Goal: Task Accomplishment & Management: Manage account settings

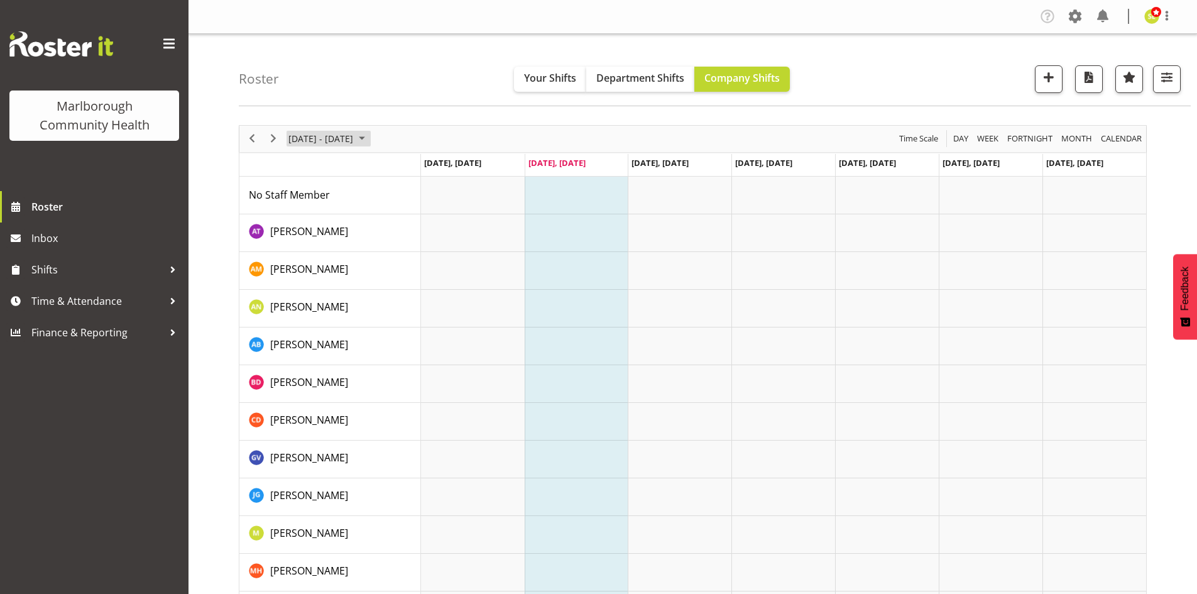
click at [354, 137] on span "[DATE] - [DATE]" at bounding box center [320, 139] width 67 height 16
click at [420, 172] on span "next month" at bounding box center [421, 170] width 22 height 23
click at [304, 216] on span "1" at bounding box center [301, 213] width 19 height 19
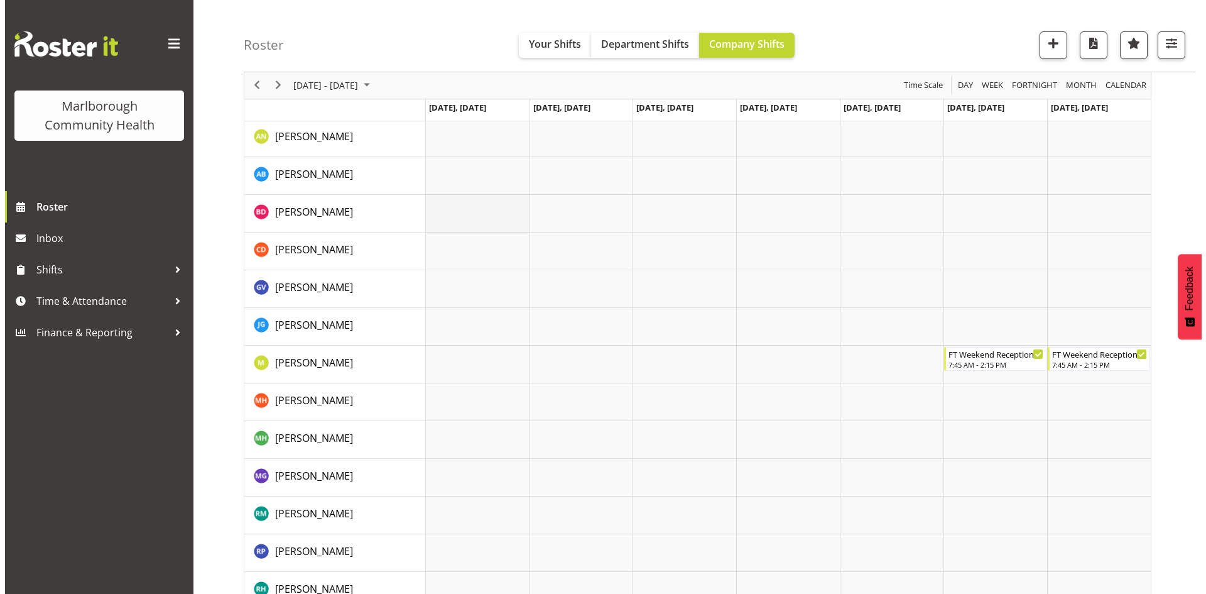
scroll to position [188, 0]
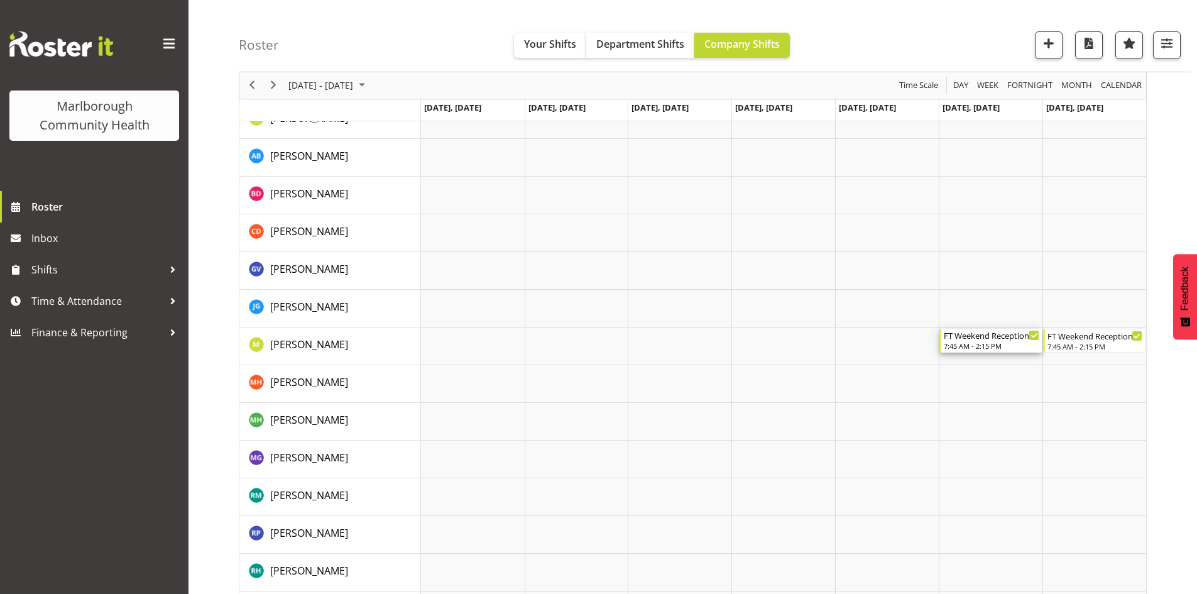
click at [960, 343] on div "7:45 AM - 2:15 PM" at bounding box center [991, 345] width 95 height 10
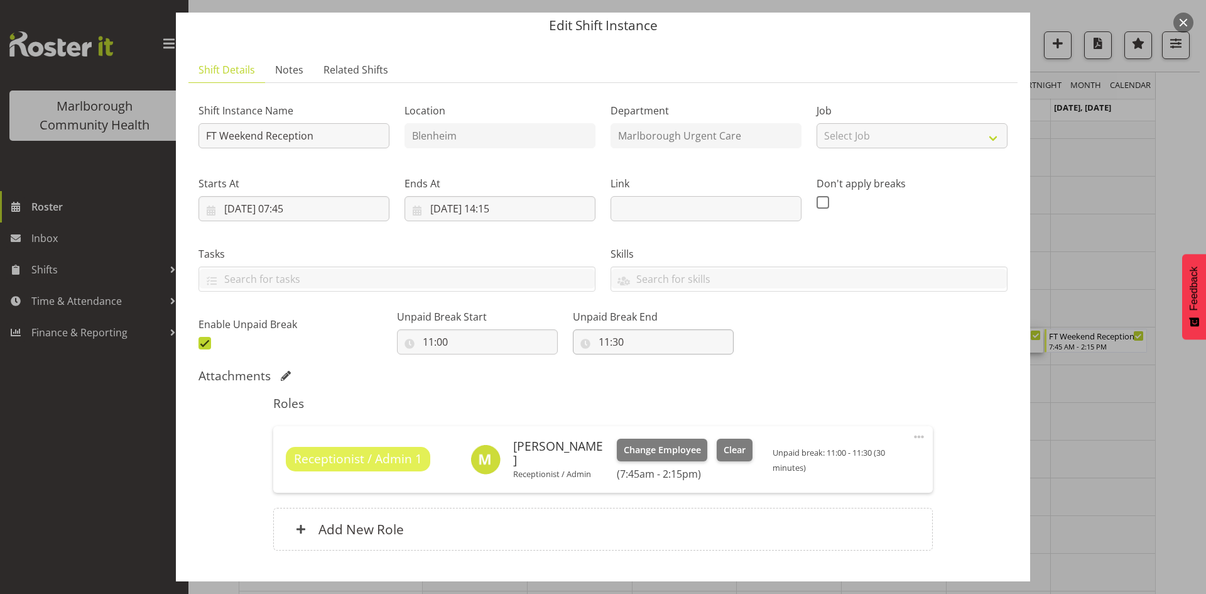
scroll to position [63, 0]
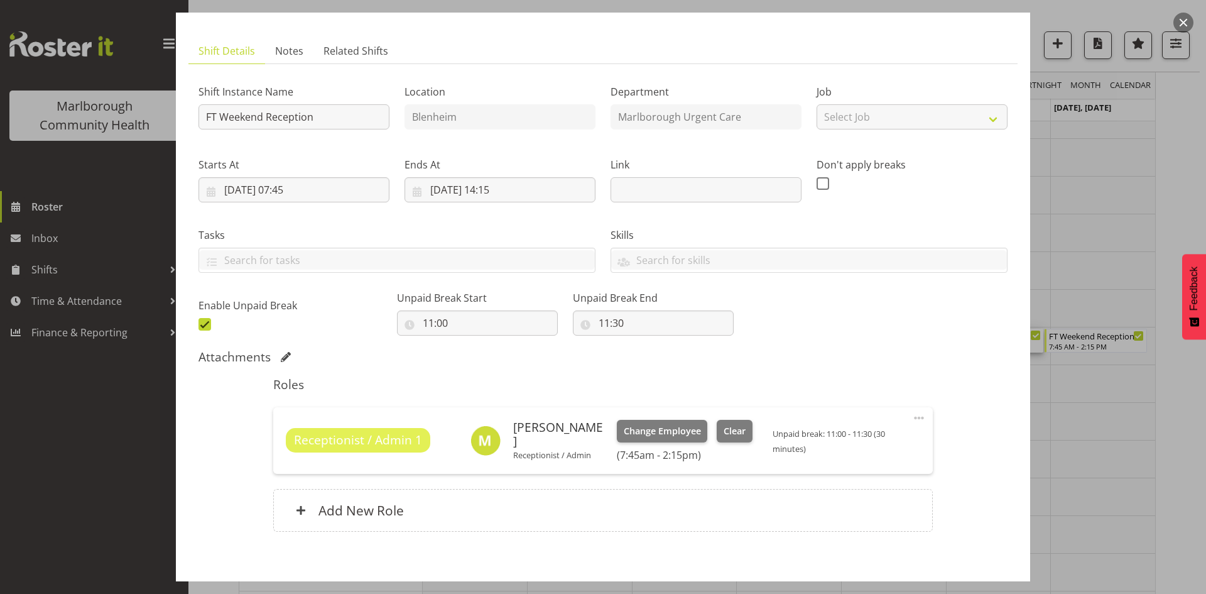
click at [1074, 233] on div at bounding box center [603, 297] width 1206 height 594
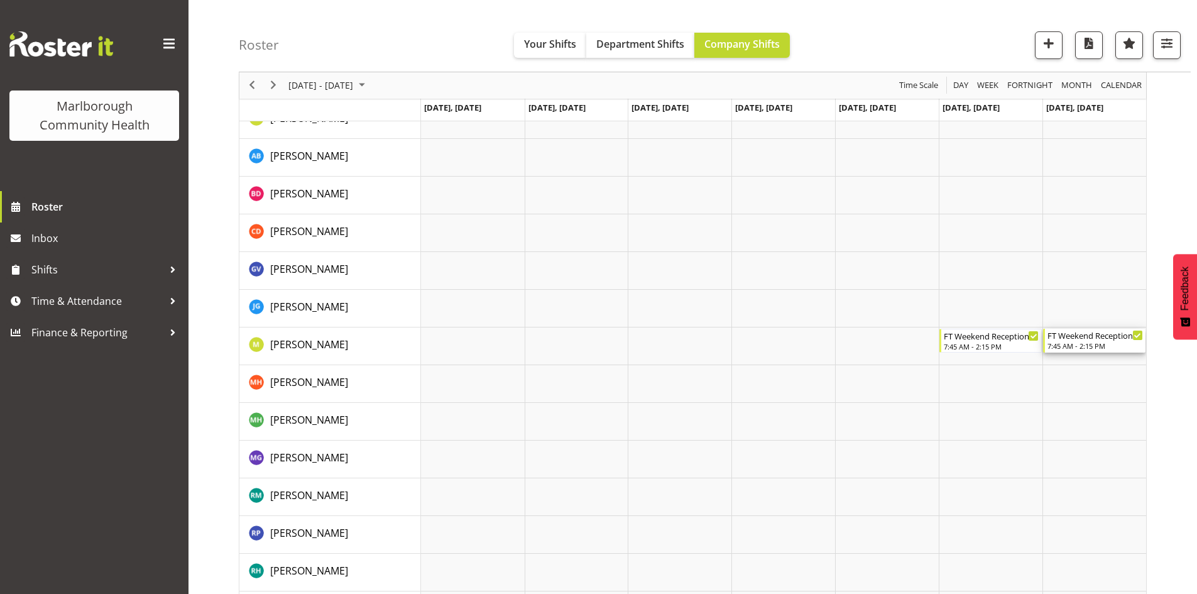
click at [1072, 339] on div "FT Weekend Reception" at bounding box center [1094, 335] width 95 height 13
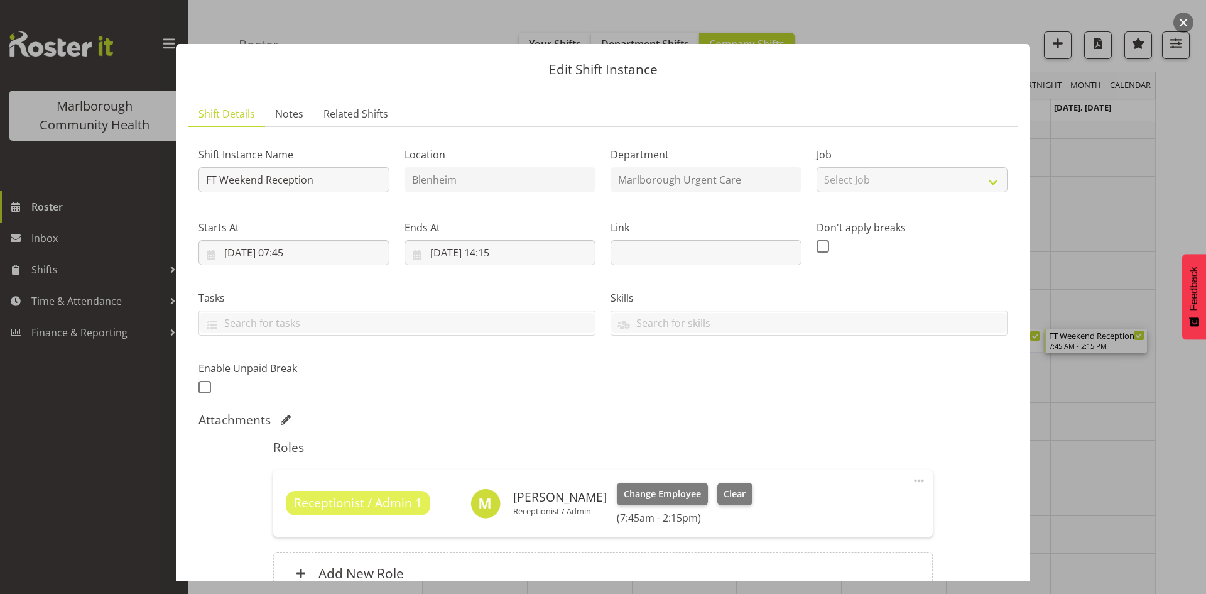
scroll to position [125, 0]
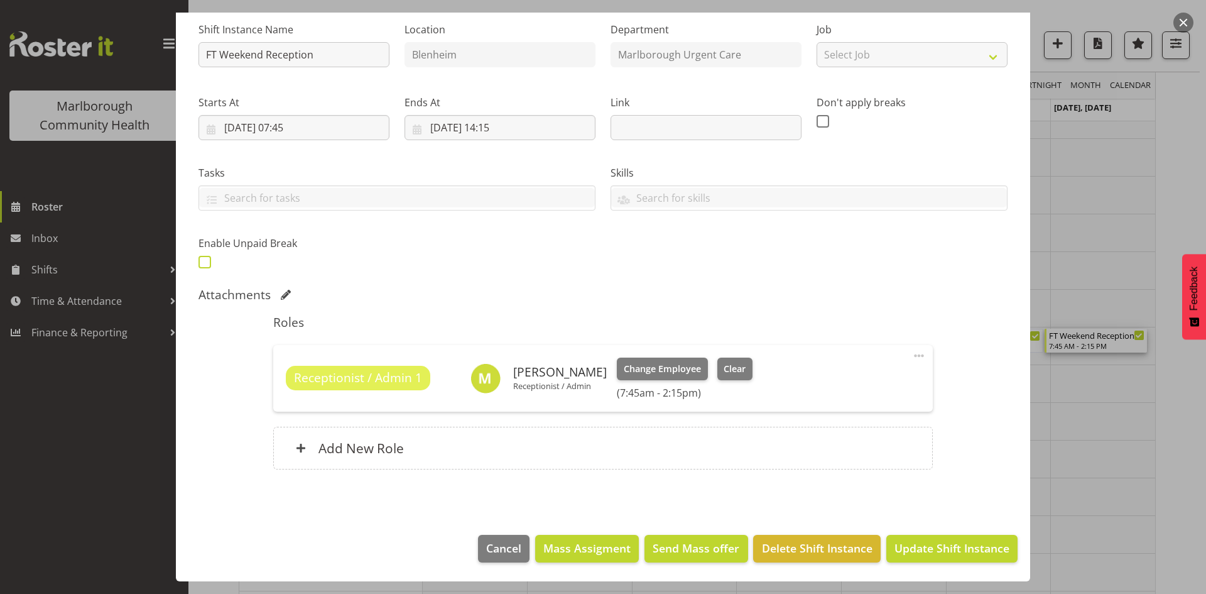
click at [205, 264] on span at bounding box center [205, 262] width 13 height 13
click at [205, 264] on input "checkbox" at bounding box center [203, 262] width 8 height 8
checkbox input "true"
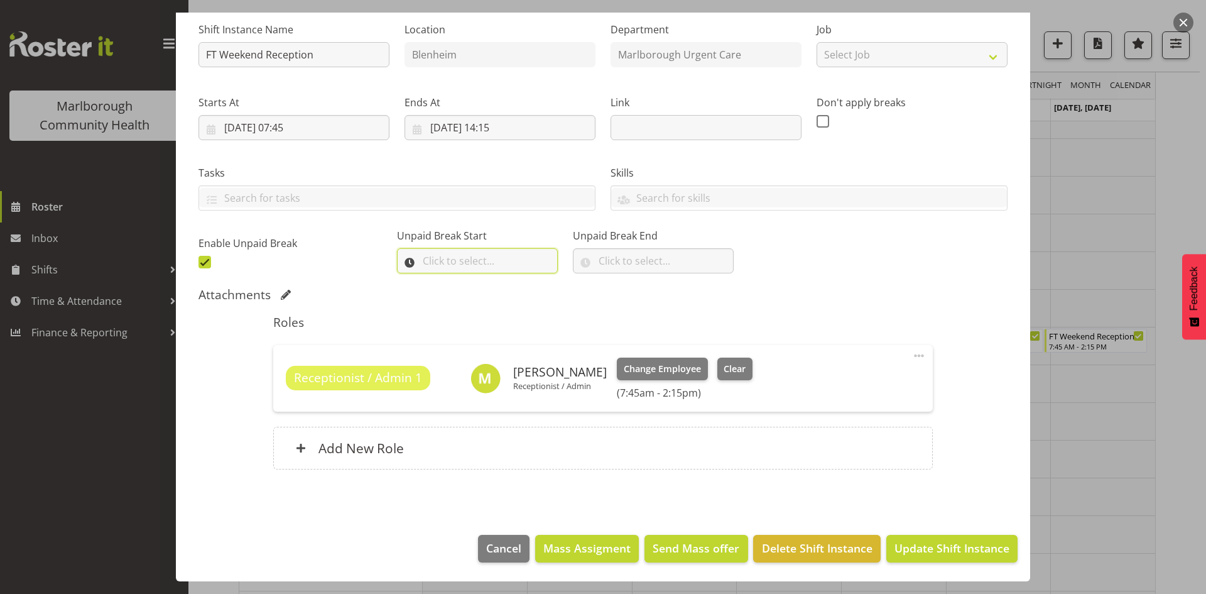
click at [486, 258] on input "text" at bounding box center [477, 260] width 161 height 25
click at [476, 297] on select "00 00 01 02 03 04 05 06 07 08 09 10 11 12 13 14 15 16 17 18 19 20 21 22 23" at bounding box center [483, 293] width 28 height 25
select select "11"
click at [469, 281] on select "00 00 01 02 03 04 05 06 07 08 09 10 11 12 13 14 15 16 17 18 19 20 21 22 23" at bounding box center [483, 293] width 28 height 25
click at [509, 293] on select "00 00 01 02 03 04 05 06 07 08 09 10 11 12 13 14 15 16 17 18 19 20 21 22 23 24 2…" at bounding box center [515, 293] width 28 height 25
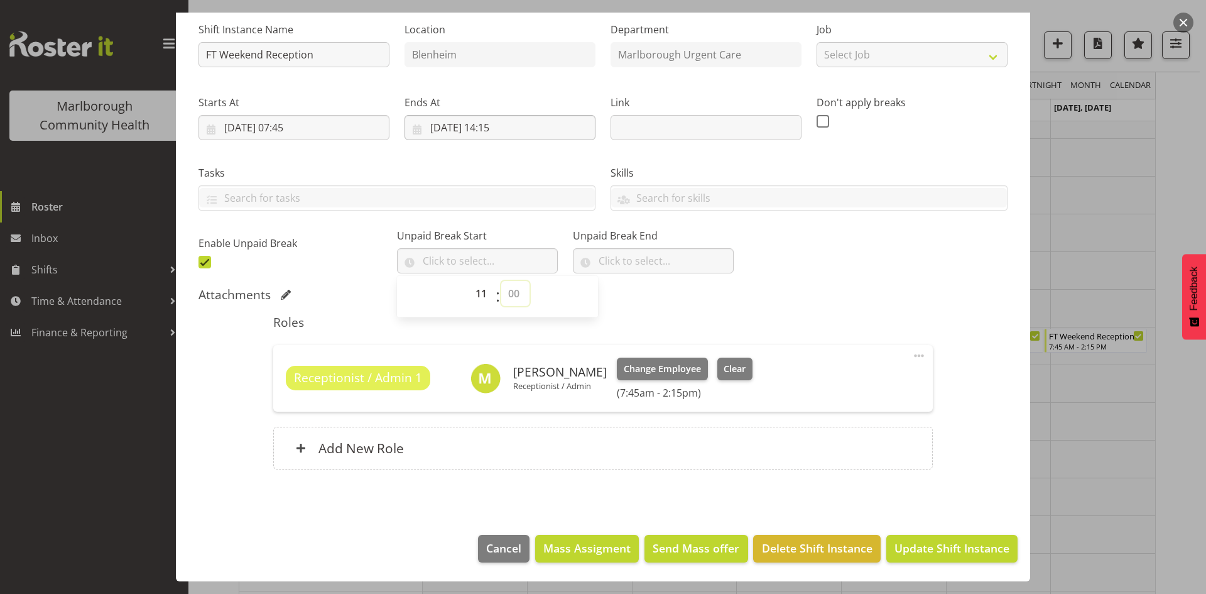
select select "0"
click at [501, 281] on select "00 00 01 02 03 04 05 06 07 08 09 10 11 12 13 14 15 16 17 18 19 20 21 22 23 24 2…" at bounding box center [515, 293] width 28 height 25
type input "11:00"
click at [624, 269] on input "text" at bounding box center [653, 260] width 161 height 25
click at [645, 297] on select "00 00 01 02 03 04 05 06 07 08 09 10 11 12 13 14 15 16 17 18 19 20 21 22 23" at bounding box center [659, 293] width 28 height 25
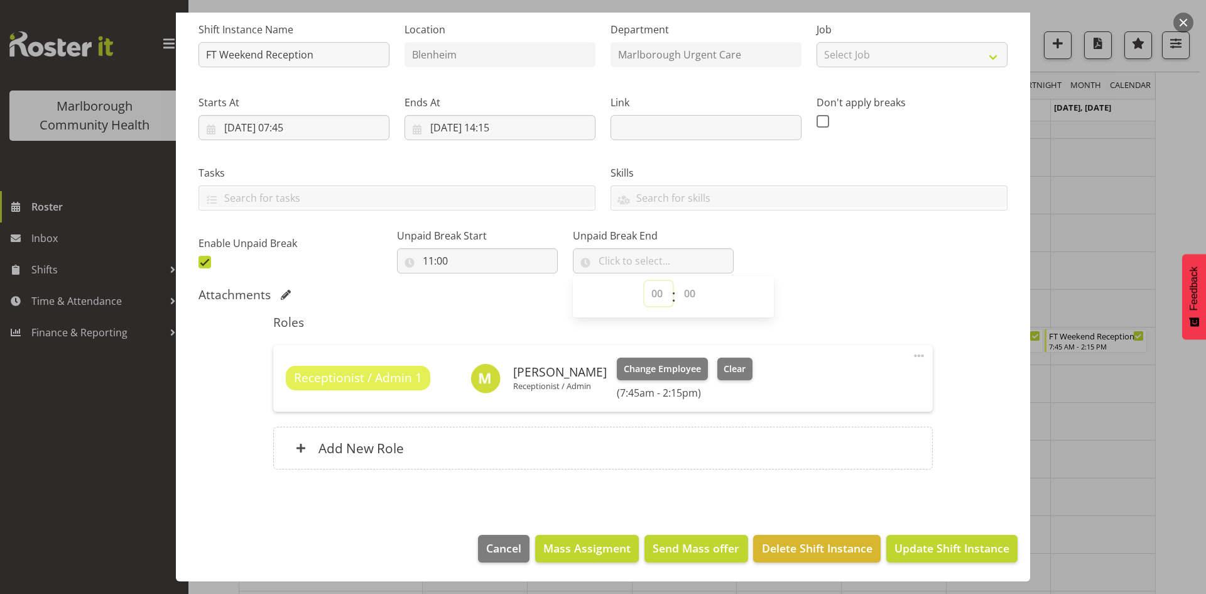
select select "11"
click at [645, 281] on select "00 00 01 02 03 04 05 06 07 08 09 10 11 12 13 14 15 16 17 18 19 20 21 22 23" at bounding box center [659, 293] width 28 height 25
click at [677, 286] on select "00 00 01 02 03 04 05 06 07 08 09 10 11 12 13 14 15 16 17 18 19 20 21 22 23 24 2…" at bounding box center [691, 293] width 28 height 25
select select "30"
click at [677, 281] on select "00 00 01 02 03 04 05 06 07 08 09 10 11 12 13 14 15 16 17 18 19 20 21 22 23 24 2…" at bounding box center [691, 293] width 28 height 25
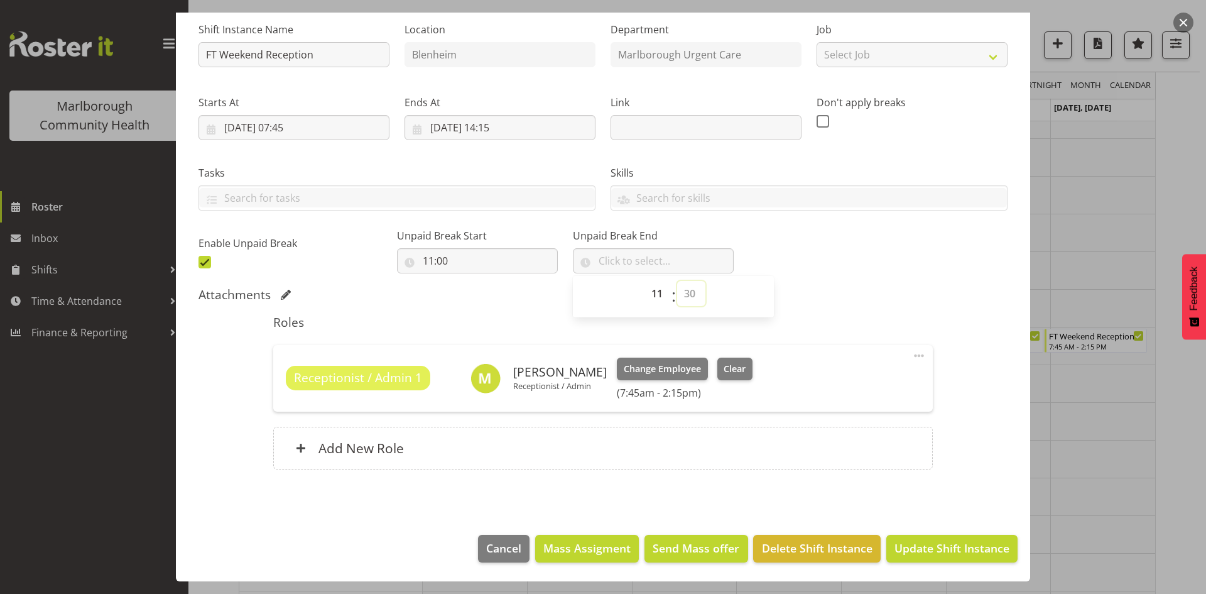
type input "11:30"
click at [820, 264] on div "Shift Instance Name FT Weekend Reception Location [GEOGRAPHIC_DATA] Department …" at bounding box center [603, 141] width 824 height 275
click at [923, 543] on span "Update Shift Instance" at bounding box center [952, 548] width 115 height 16
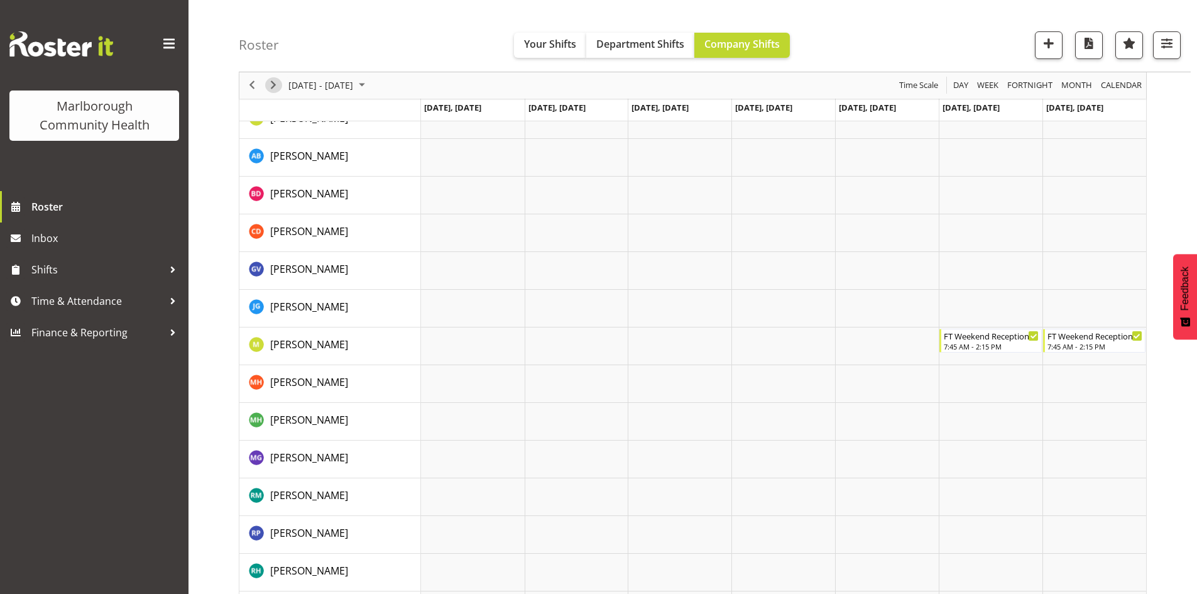
click at [275, 85] on span "Next" at bounding box center [273, 86] width 15 height 16
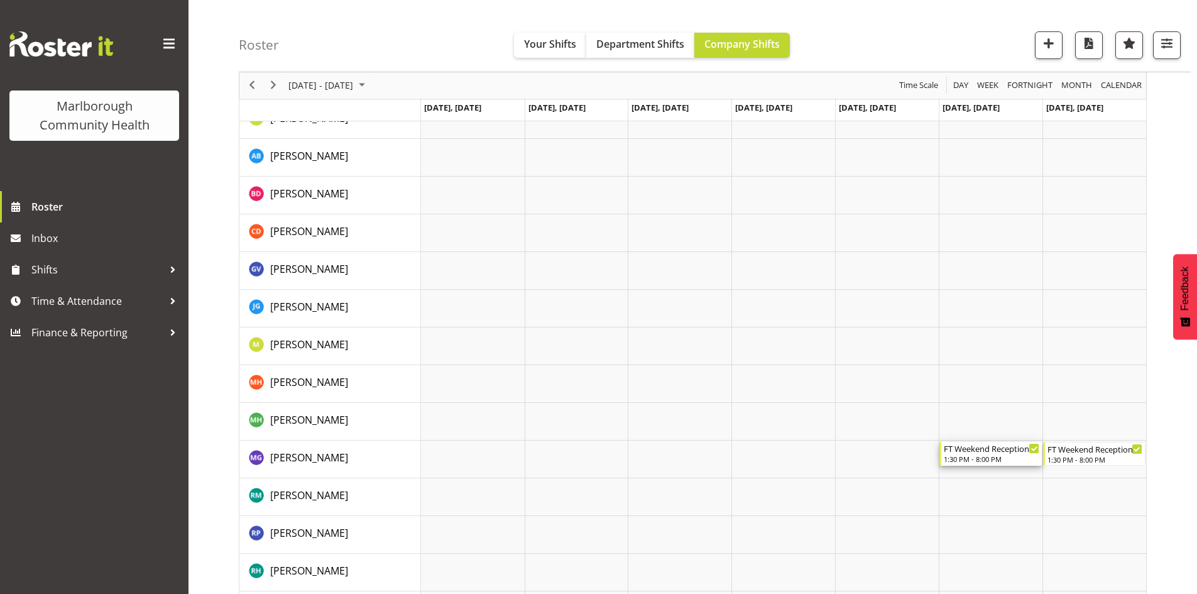
click at [985, 454] on div "FT Weekend Reception 1:30 PM - 8:00 PM" at bounding box center [991, 454] width 95 height 24
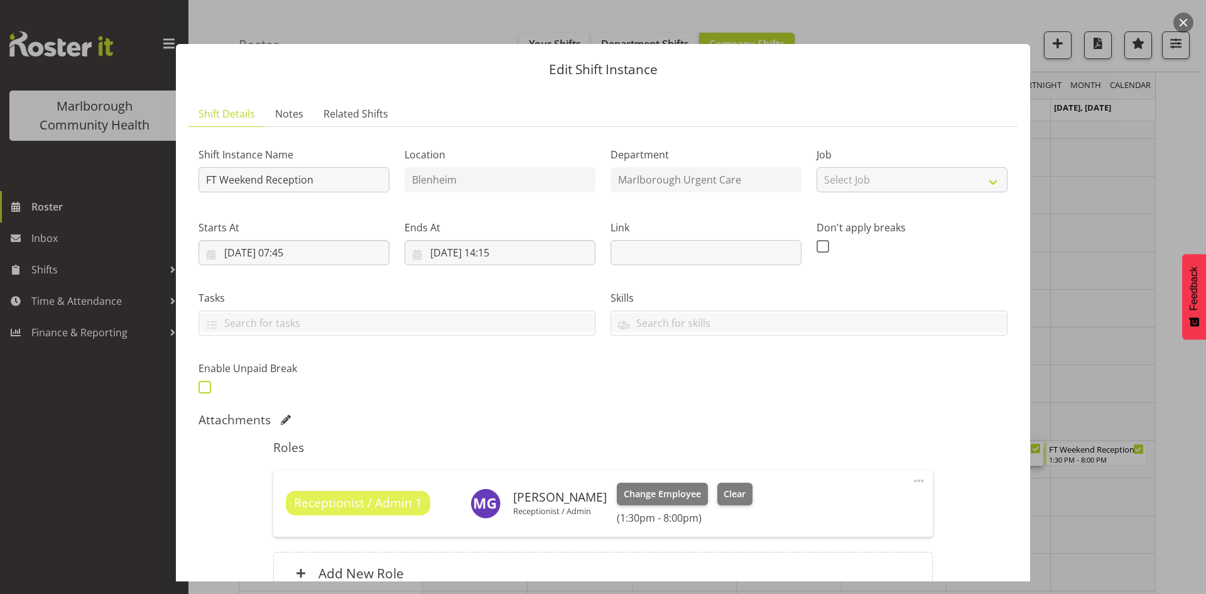
click at [204, 385] on span at bounding box center [205, 387] width 13 height 13
click at [204, 385] on input "checkbox" at bounding box center [203, 387] width 8 height 8
checkbox input "true"
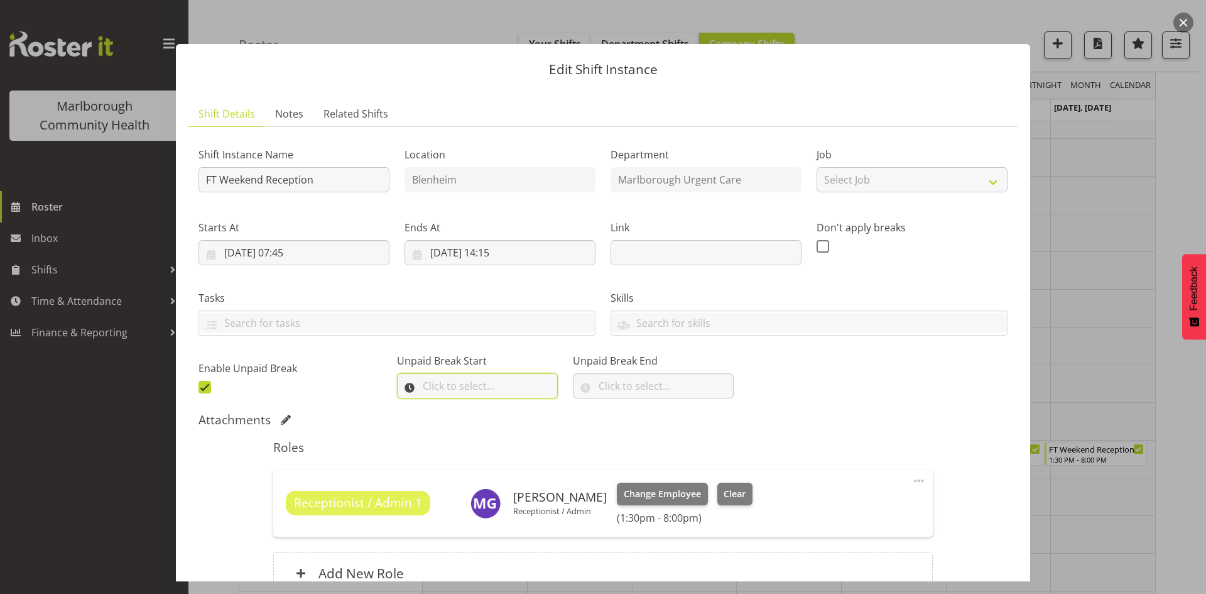
click at [451, 381] on input "text" at bounding box center [477, 385] width 161 height 25
click at [477, 416] on select "00 00 01 02 03 04 05 06 07 08 09 10 11 12 13 14 15 16 17 18 19 20 21 22 23" at bounding box center [483, 418] width 28 height 25
click at [547, 387] on div "Unpaid Break Start 00 00 01 02 03 04 05 06 07 08 09 10 11 12 13 14 15 16 17 18 …" at bounding box center [477, 373] width 176 height 77
click at [476, 385] on input "text" at bounding box center [477, 385] width 161 height 25
click at [481, 413] on select "00 00 01 02 03 04 05 06 07 08 09 10 11 12 13 14 15 16 17 18 19 20 21 22 23" at bounding box center [483, 418] width 28 height 25
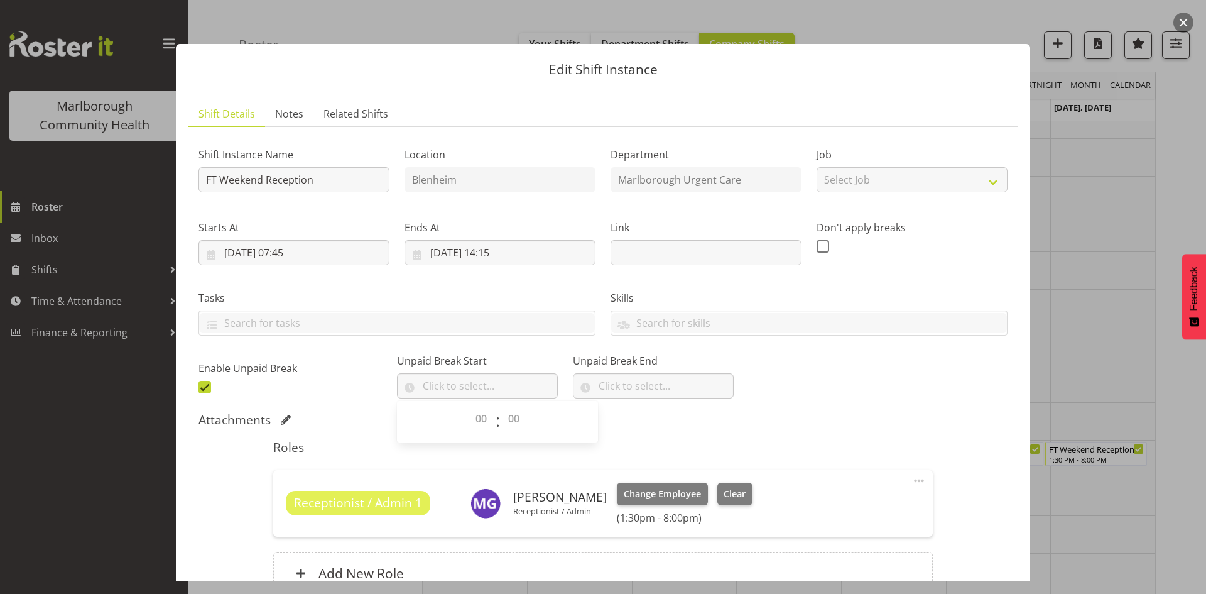
click at [725, 424] on div "Attachments" at bounding box center [603, 419] width 809 height 15
click at [681, 389] on input "text" at bounding box center [653, 385] width 161 height 25
click at [648, 415] on select "00 00 01 02 03 04 05 06 07 08 09 10 11 12 13 14 15 16 17 18 19 20 21 22 23" at bounding box center [659, 418] width 28 height 25
click at [779, 396] on div "Shift Instance Name FT Weekend Reception Location [GEOGRAPHIC_DATA] Department …" at bounding box center [603, 266] width 824 height 275
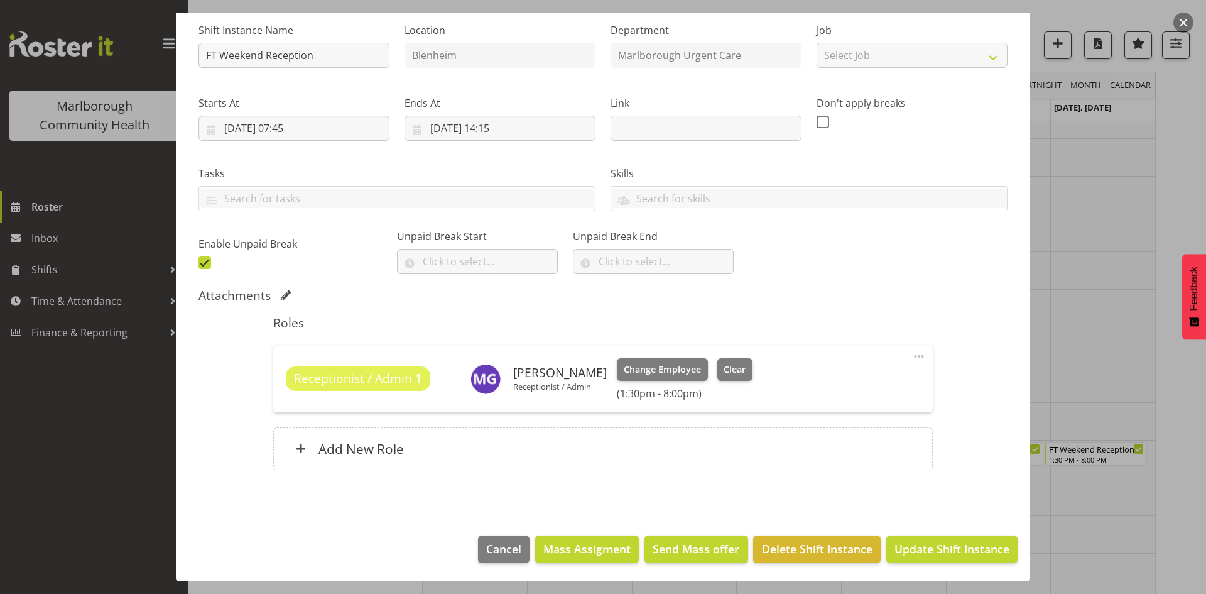
scroll to position [125, 0]
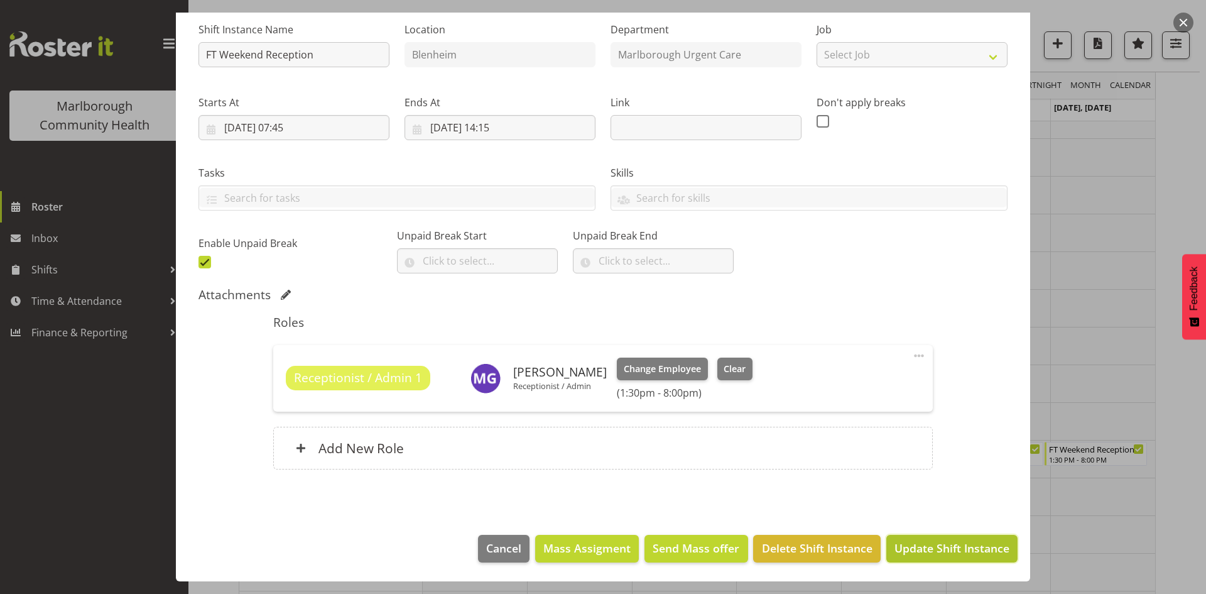
click at [944, 548] on span "Update Shift Instance" at bounding box center [952, 548] width 115 height 16
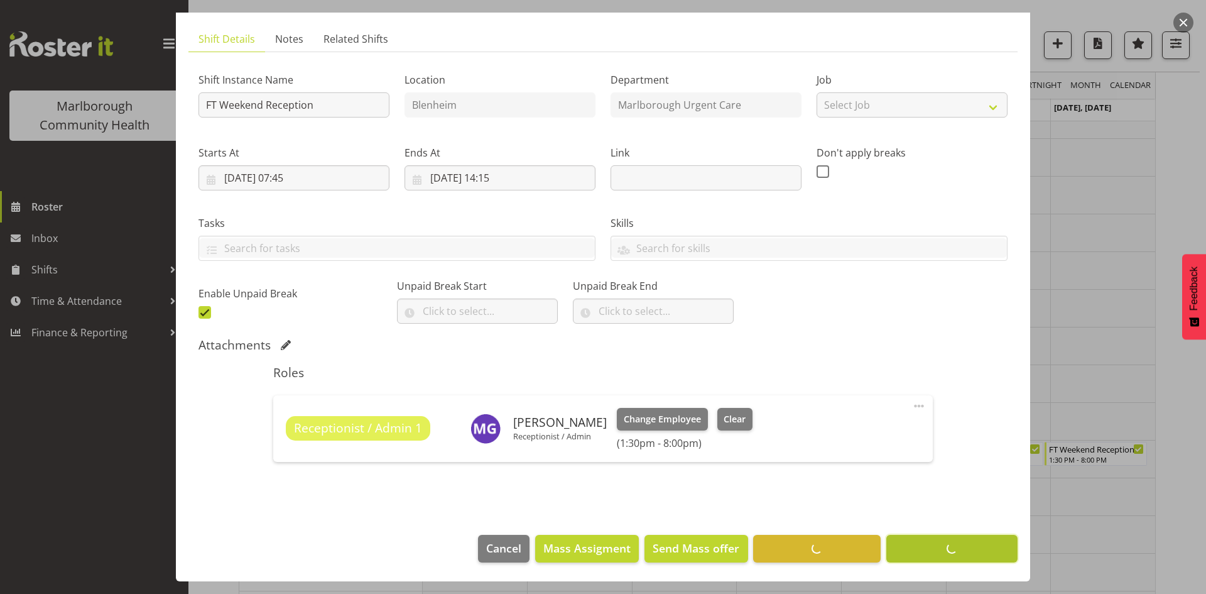
scroll to position [75, 0]
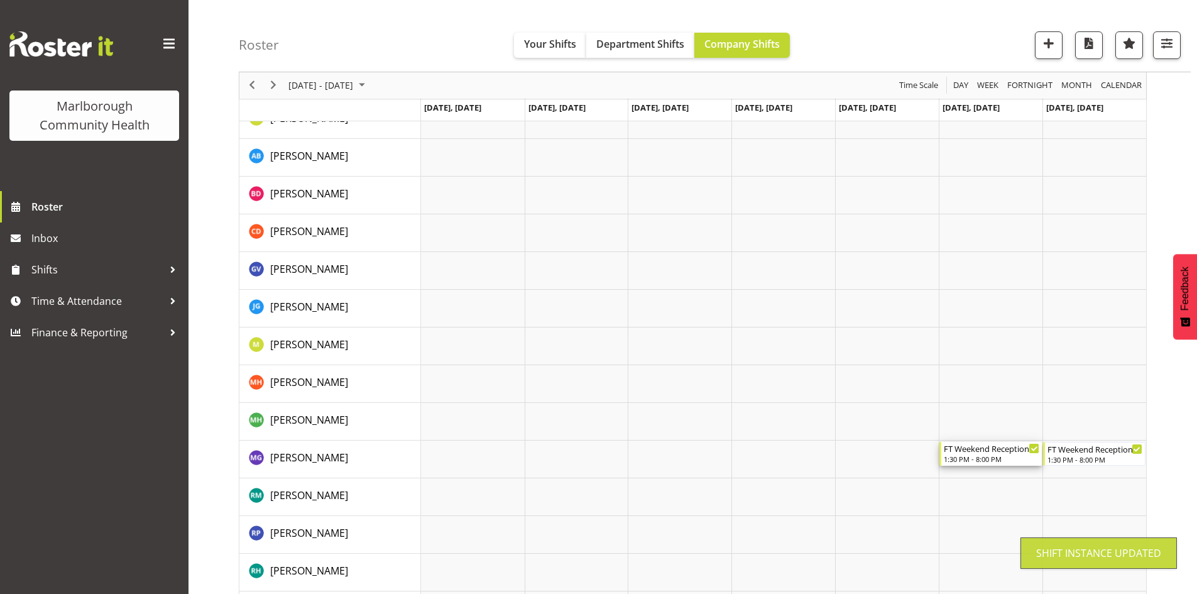
click at [986, 455] on div "1:30 PM - 8:00 PM" at bounding box center [991, 459] width 95 height 10
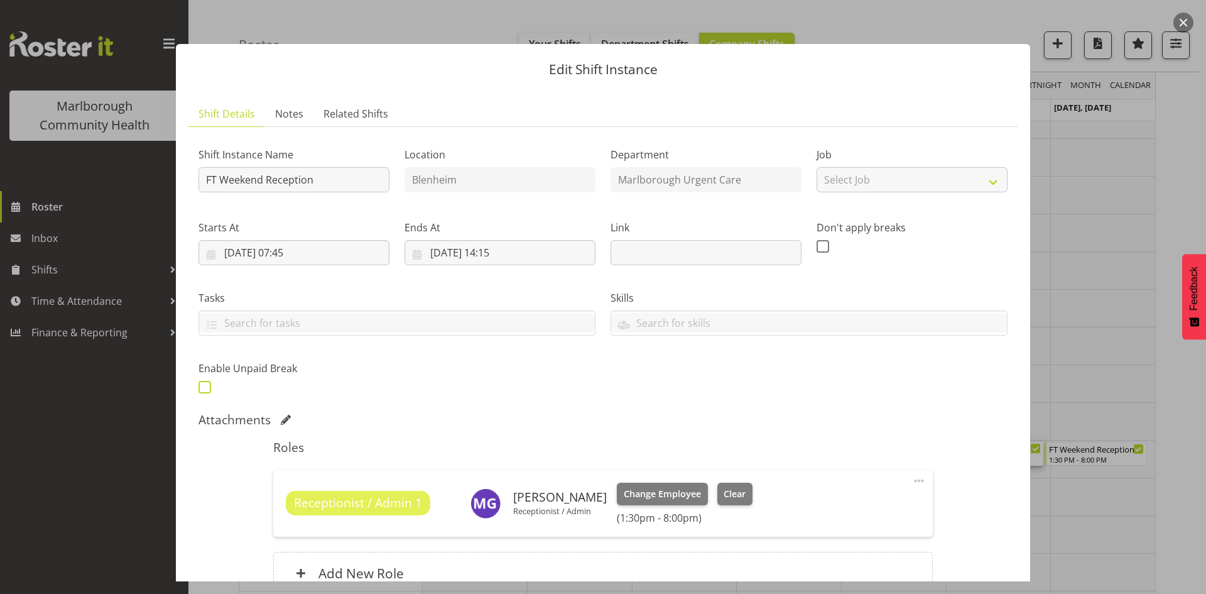
click at [202, 385] on span at bounding box center [205, 387] width 13 height 13
click at [202, 385] on input "checkbox" at bounding box center [203, 387] width 8 height 8
checkbox input "true"
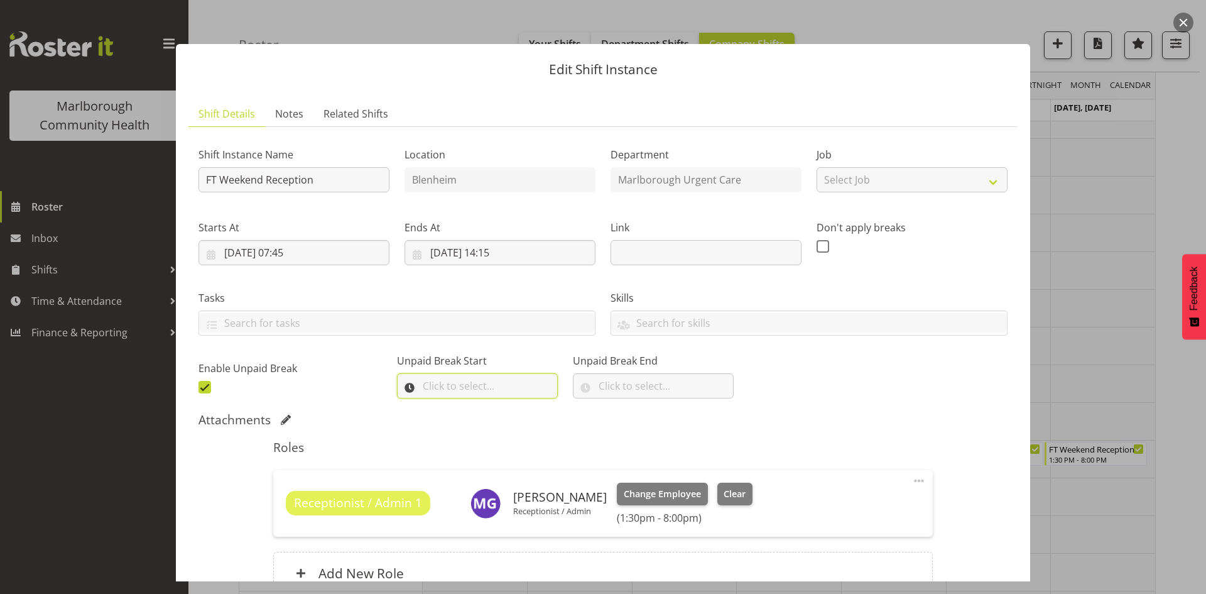
click at [437, 384] on input "text" at bounding box center [477, 385] width 161 height 25
click at [482, 420] on select "00 00 01 02 03 04 05 06 07 08 09 10 11 12 13 14 15 16 17 18 19 20 21 22 23" at bounding box center [483, 418] width 28 height 25
click at [477, 421] on select "00 01 02 03 04 05 06 07 08 09 10 11 12 13 14 15 16 17 18 19 20 21 22 23" at bounding box center [483, 418] width 28 height 25
select select "9"
click at [469, 406] on select "00 01 02 03 04 05 06 07 08 09 10 11 12 13 14 15 16 17 18 19 20 21 22 23" at bounding box center [483, 418] width 28 height 25
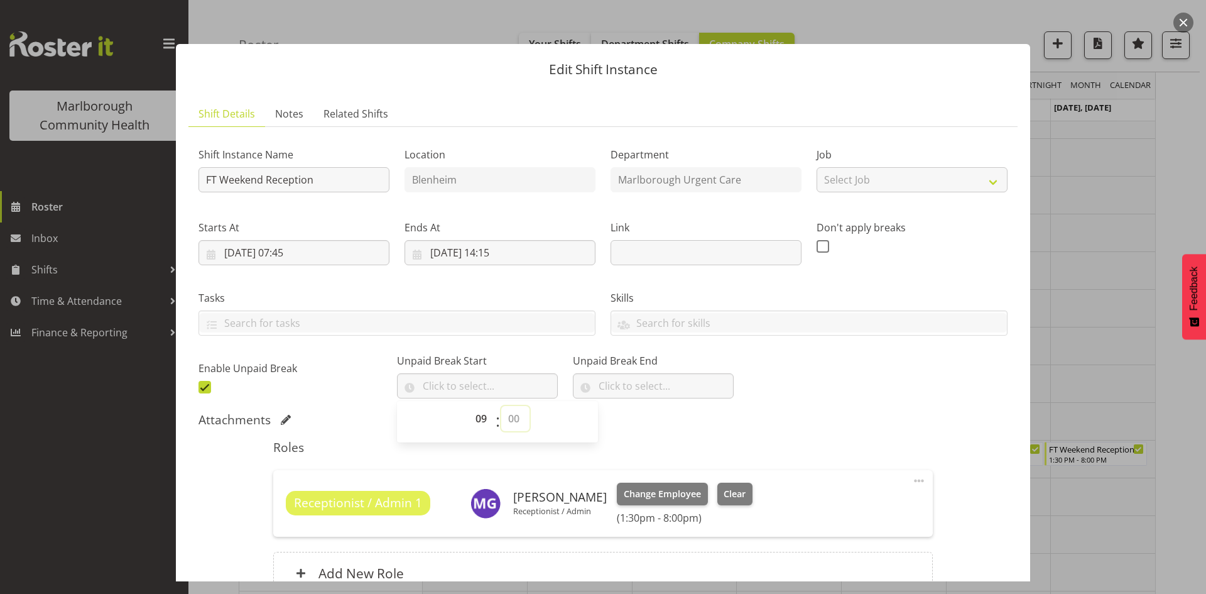
click at [515, 414] on select "00 00 01 02 03 04 05 06 07 08 09 10 11 12 13 14 15 16 17 18 19 20 21 22 23 24 2…" at bounding box center [515, 418] width 28 height 25
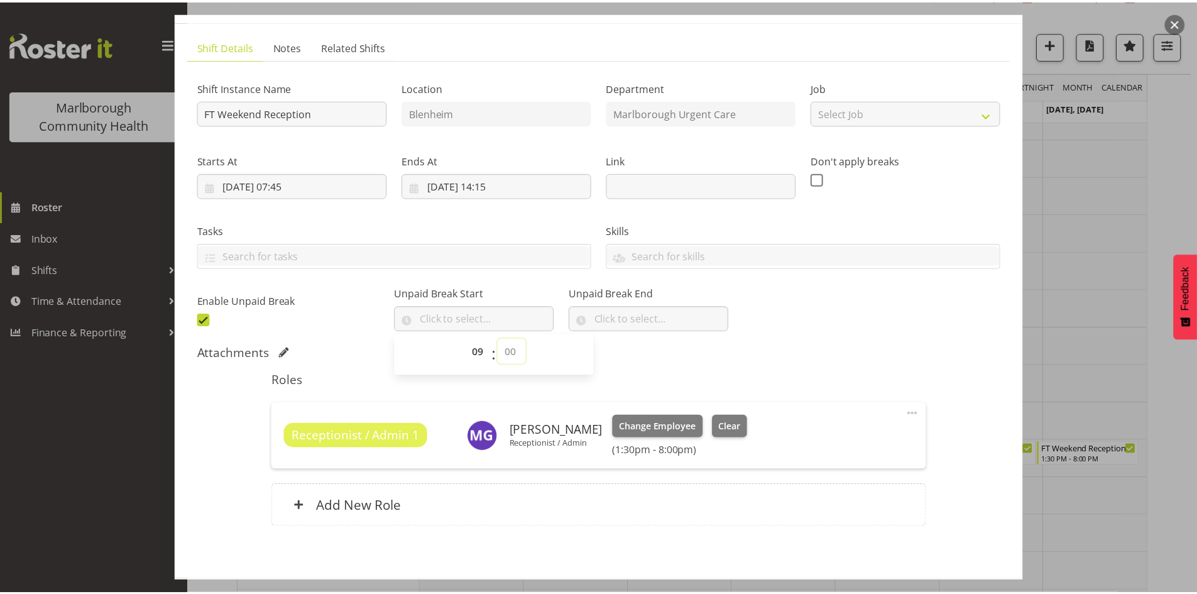
scroll to position [125, 0]
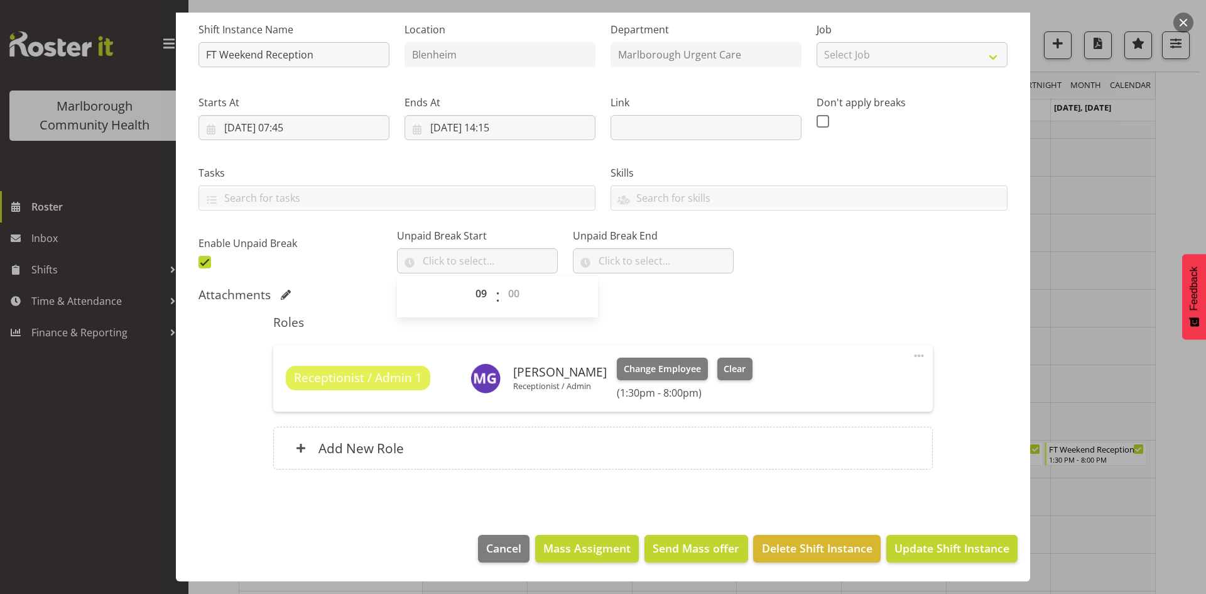
click at [593, 298] on div "00 01 02 03 04 05 06 07 08 09 10 11 12 13 14 15 16 17 18 19 20 21 22 23 : 00 00…" at bounding box center [497, 296] width 201 height 31
click at [478, 290] on select "00 01 02 03 04 05 06 07 08 09 10 11 12 13 14 15 16 17 18 19 20 21 22 23" at bounding box center [483, 293] width 28 height 25
click at [397, 302] on div "00 01 02 03 04 05 06 07 08 09 10 11 12 13 14 15 16 17 18 19 20 21 22 23 : 00 00…" at bounding box center [497, 296] width 201 height 31
click at [201, 261] on span at bounding box center [205, 262] width 13 height 13
click at [201, 261] on input "checkbox" at bounding box center [203, 262] width 8 height 8
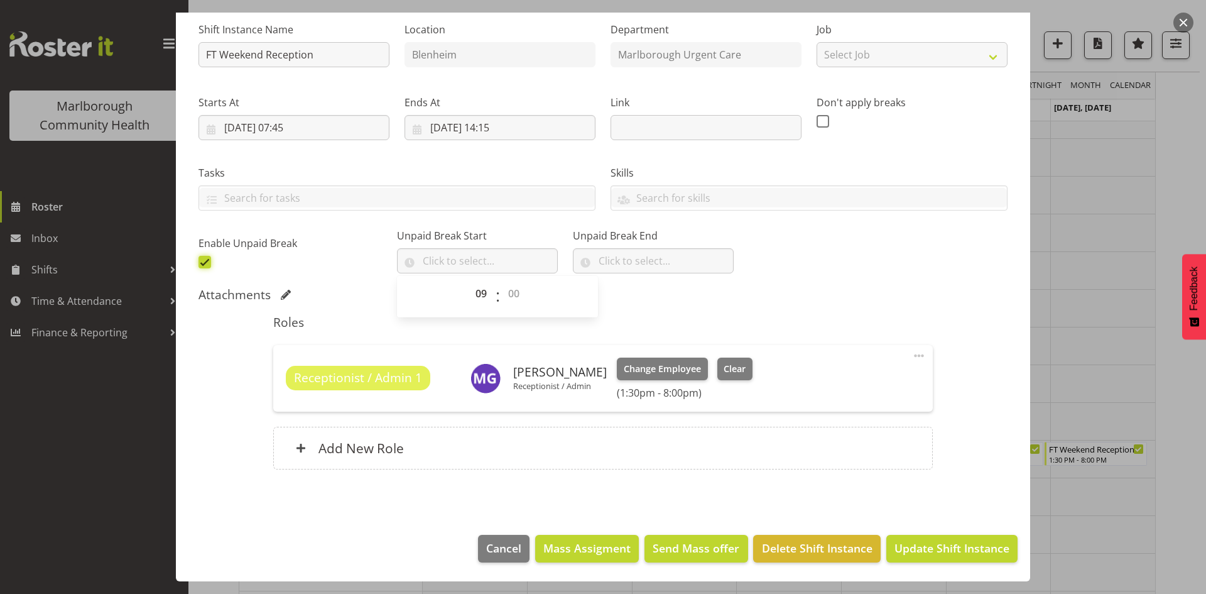
checkbox input "false"
click at [911, 354] on span at bounding box center [918, 355] width 15 height 15
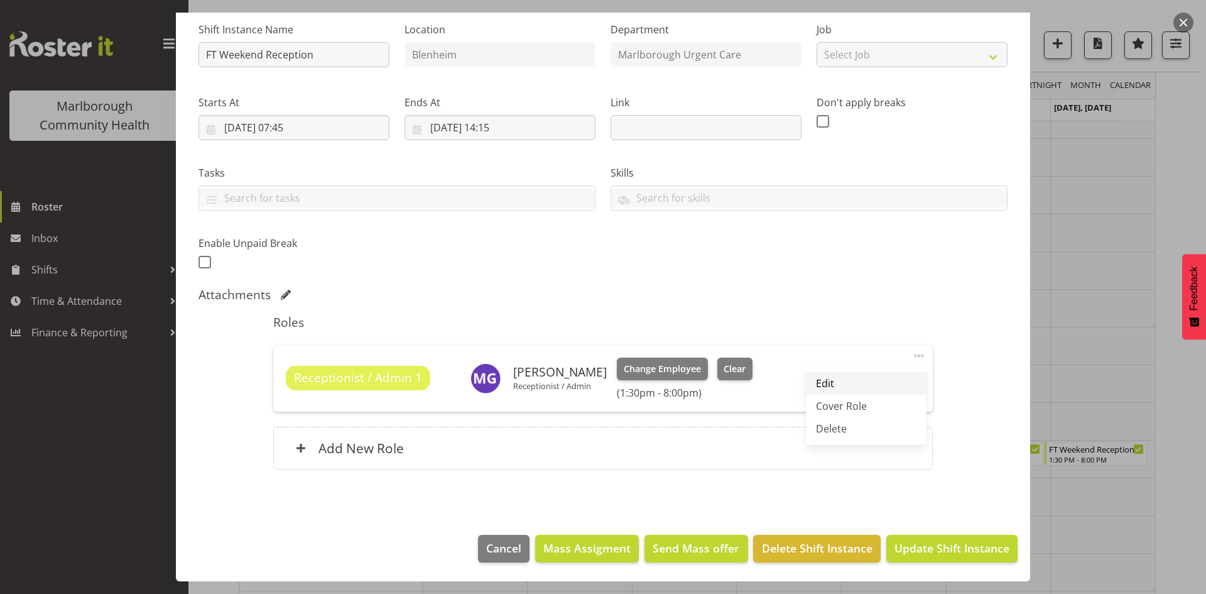
click at [852, 378] on link "Edit" at bounding box center [866, 383] width 121 height 23
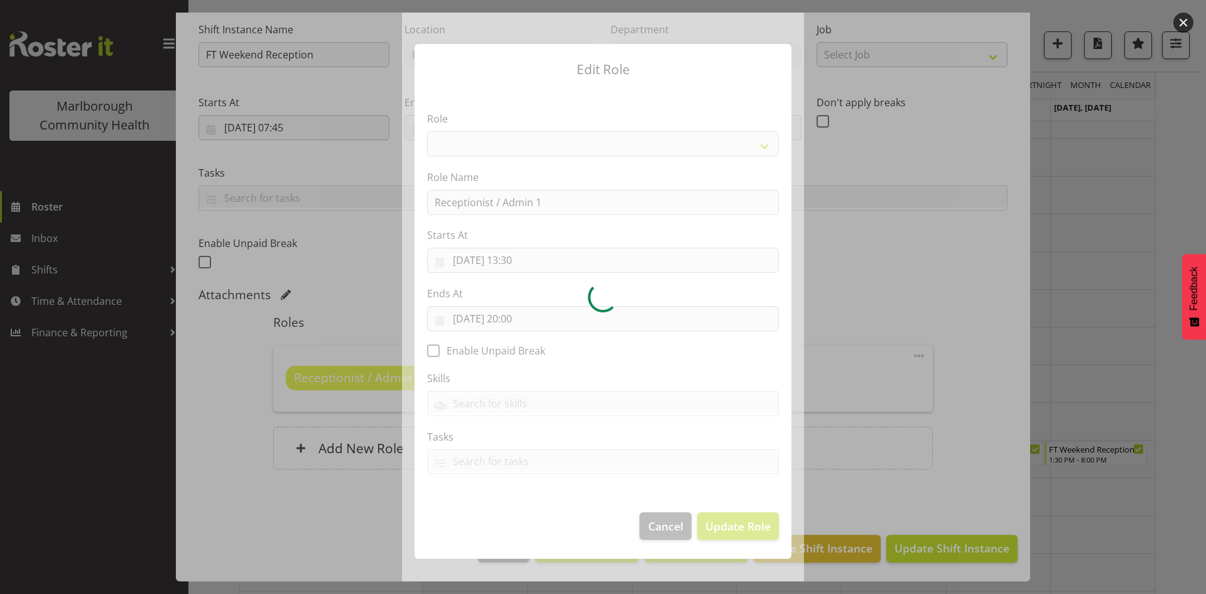
select select "1558"
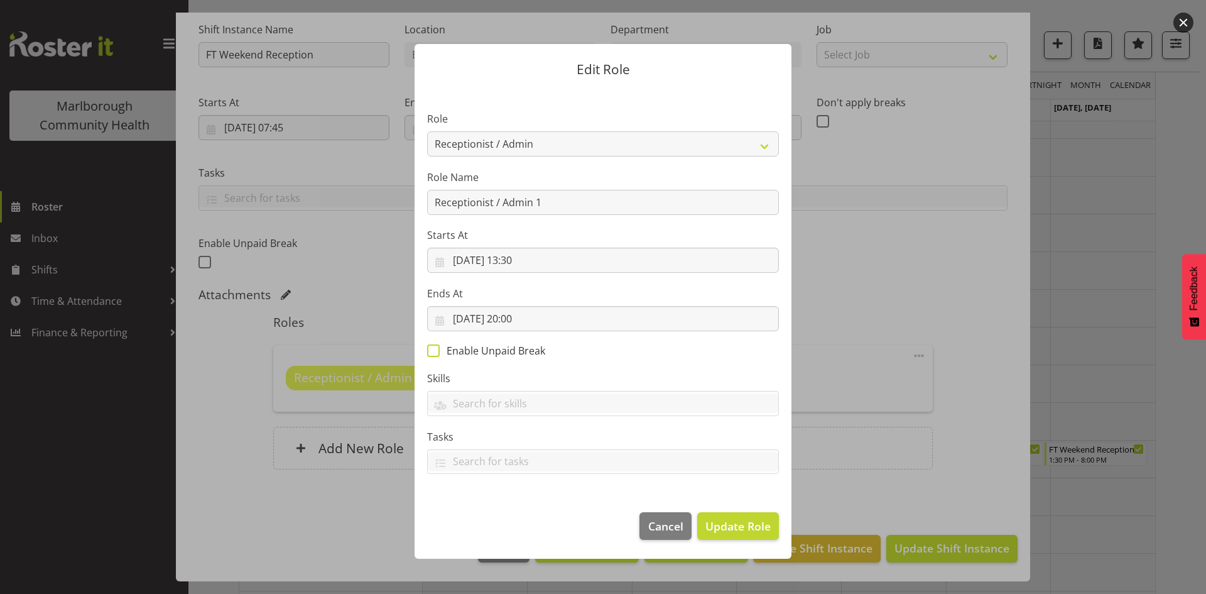
click at [488, 353] on span "Enable Unpaid Break" at bounding box center [493, 350] width 106 height 13
click at [435, 353] on input "Enable Unpaid Break" at bounding box center [431, 350] width 8 height 8
checkbox input "true"
click at [732, 518] on span "Update Role" at bounding box center [737, 526] width 65 height 16
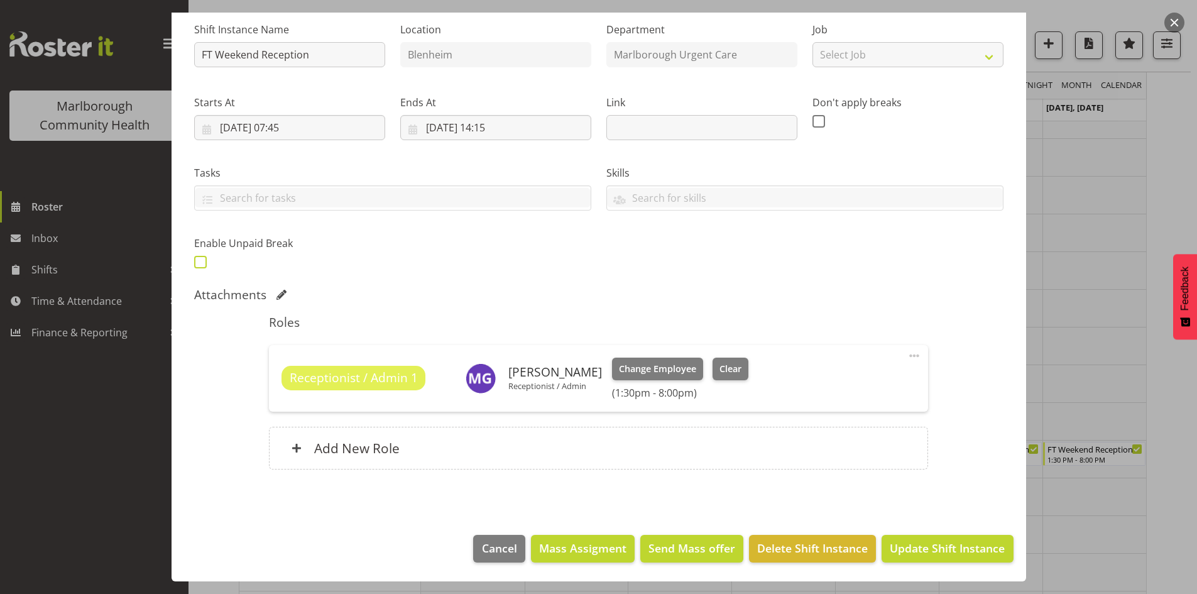
click at [194, 261] on span at bounding box center [200, 262] width 13 height 13
click at [194, 261] on input "checkbox" at bounding box center [198, 262] width 8 height 8
checkbox input "true"
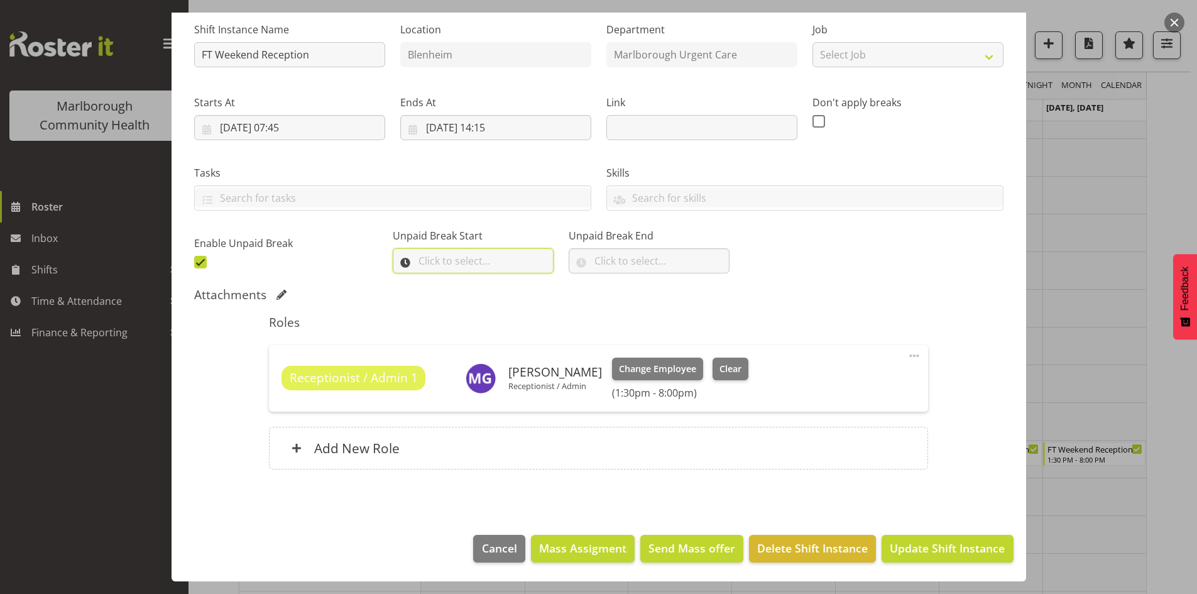
click at [428, 258] on input "text" at bounding box center [473, 260] width 161 height 25
click at [483, 297] on select "00 00 01 02 03 04 05 06 07 08 09 10 11 12 13 14 15 16 17 18 19 20 21 22 23" at bounding box center [478, 293] width 28 height 25
select select "14"
click at [464, 281] on select "00 00 01 02 03 04 05 06 07 08 09 10 11 12 13 14 15 16 17 18 19 20 21 22 23" at bounding box center [478, 293] width 28 height 25
click at [734, 276] on div "Shift Instance Name FT Weekend Reception Location [GEOGRAPHIC_DATA] Department …" at bounding box center [599, 141] width 824 height 275
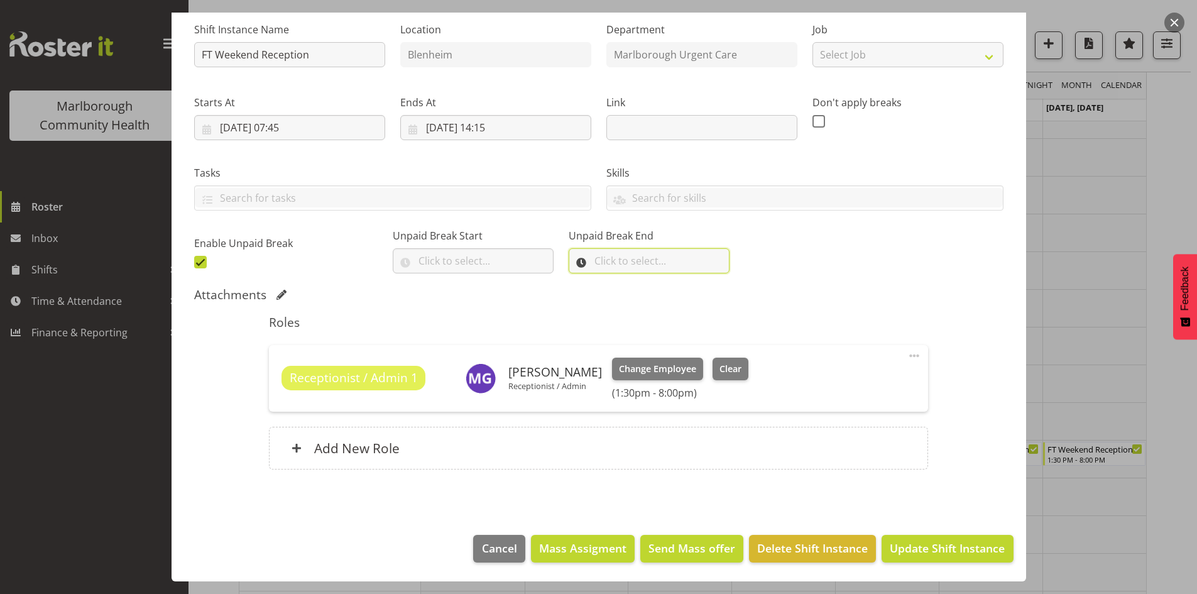
click at [642, 251] on input "text" at bounding box center [649, 260] width 161 height 25
click at [743, 259] on div "Shift Instance Name FT Weekend Reception Location [GEOGRAPHIC_DATA] Department …" at bounding box center [599, 141] width 824 height 275
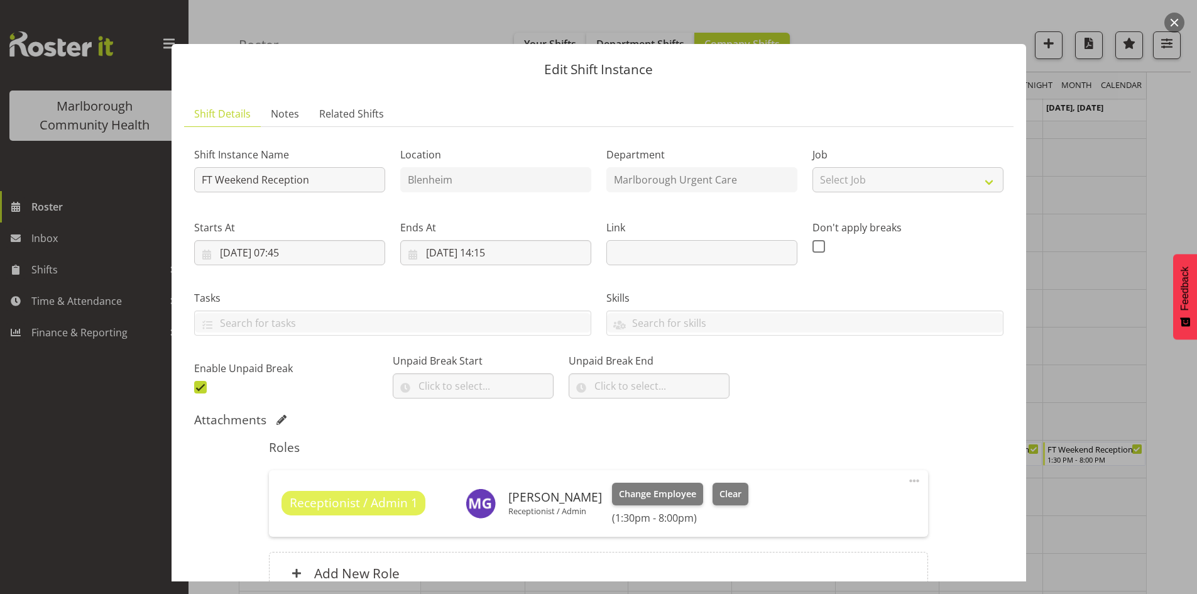
click at [1060, 205] on div at bounding box center [598, 297] width 1197 height 594
